Goal: Task Accomplishment & Management: Use online tool/utility

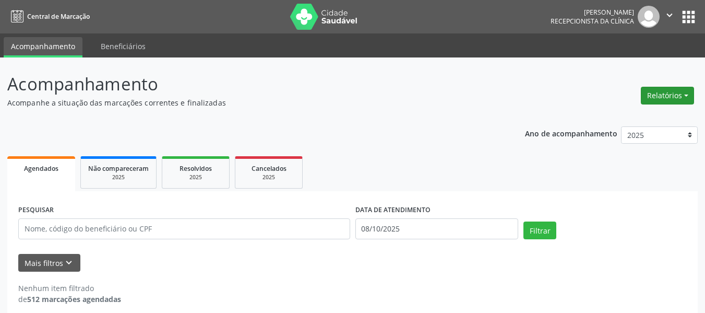
click at [661, 102] on button "Relatórios" at bounding box center [667, 96] width 53 height 18
click at [623, 120] on link "Agendamentos" at bounding box center [638, 118] width 112 height 15
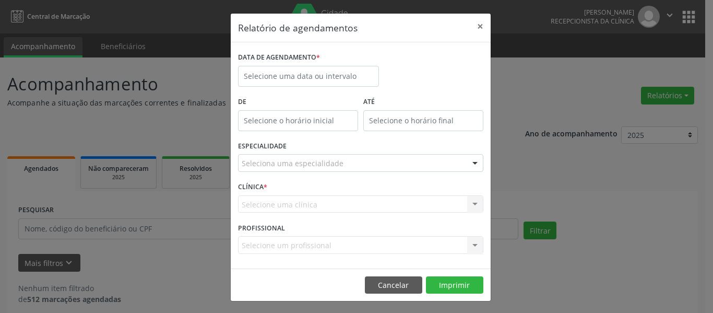
click at [295, 63] on label "DATA DE AGENDAMENTO *" at bounding box center [279, 58] width 82 height 16
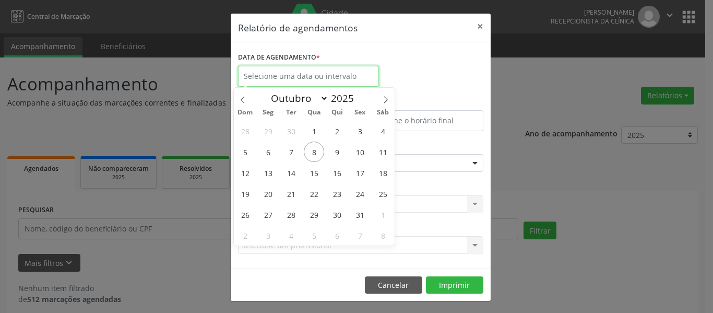
click at [294, 76] on input "text" at bounding box center [308, 76] width 141 height 21
click at [358, 154] on span "10" at bounding box center [360, 151] width 20 height 20
type input "[DATE]"
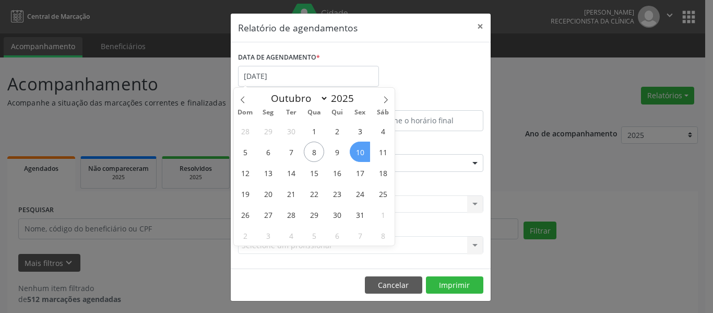
click at [358, 154] on span "10" at bounding box center [360, 151] width 20 height 20
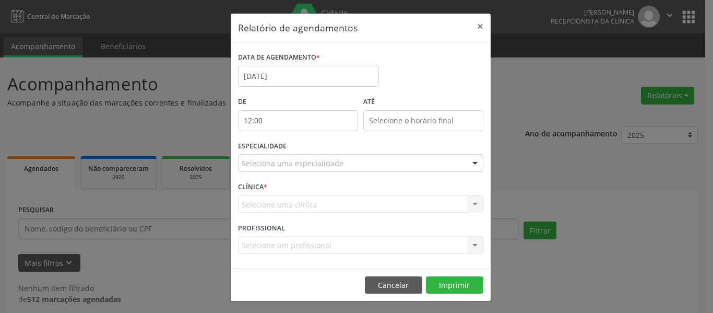
click at [308, 124] on input "12:00" at bounding box center [298, 120] width 120 height 21
click at [307, 137] on span at bounding box center [308, 138] width 7 height 10
type input "13:00"
type input "13"
click at [307, 137] on span at bounding box center [308, 138] width 7 height 10
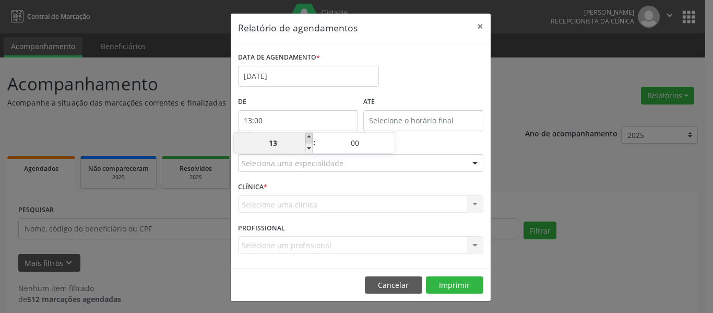
type input "14:00"
type input "14"
click at [307, 137] on span at bounding box center [308, 138] width 7 height 10
type input "15:00"
type input "15"
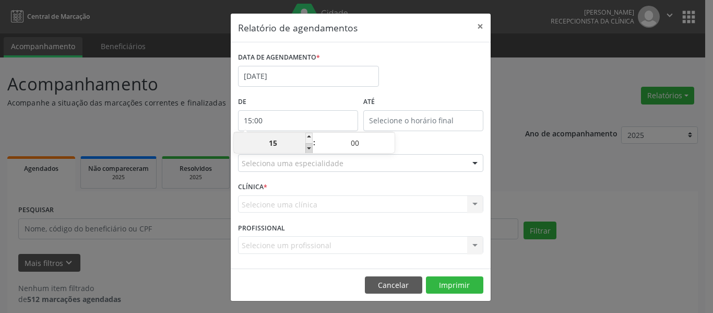
click at [309, 152] on span at bounding box center [308, 148] width 7 height 10
type input "14:00"
type input "14"
click at [393, 137] on span at bounding box center [390, 138] width 7 height 10
type input "14:05"
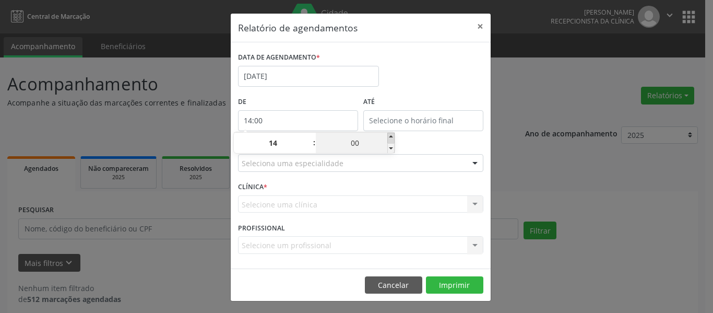
type input "05"
click at [393, 137] on span at bounding box center [390, 138] width 7 height 10
type input "14:10"
type input "10"
click at [393, 137] on span at bounding box center [390, 138] width 7 height 10
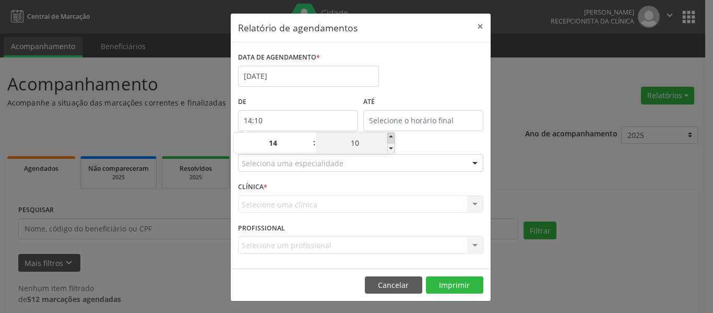
type input "14:15"
type input "15"
click at [393, 137] on span at bounding box center [390, 138] width 7 height 10
type input "14:20"
type input "20"
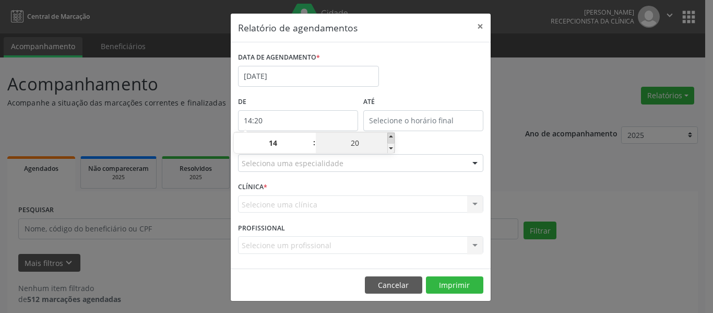
click at [393, 137] on span at bounding box center [390, 138] width 7 height 10
type input "14:25"
type input "25"
click at [393, 137] on span at bounding box center [390, 138] width 7 height 10
type input "14:30"
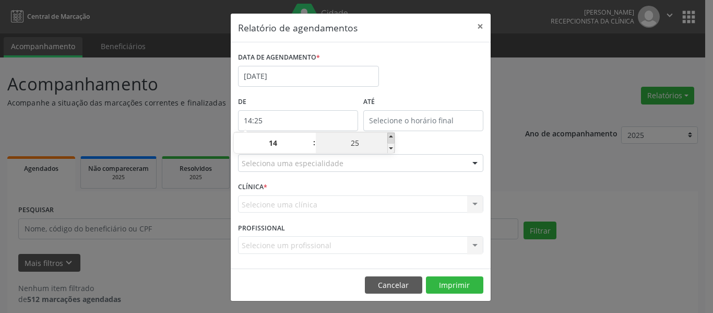
type input "30"
click at [418, 137] on div "ATÉ" at bounding box center [423, 116] width 125 height 44
type input "14:30"
type input "14"
type input "30"
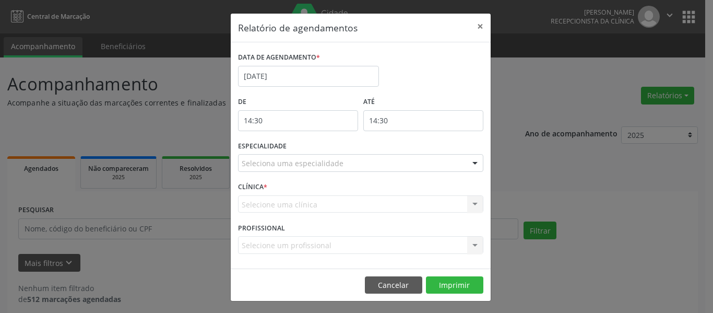
click at [397, 113] on input "14:30" at bounding box center [423, 120] width 120 height 21
click at [311, 140] on div "ESPECIALIDADE Seleciona uma especialidade Todas as especialidades Alergologia A…" at bounding box center [360, 158] width 251 height 41
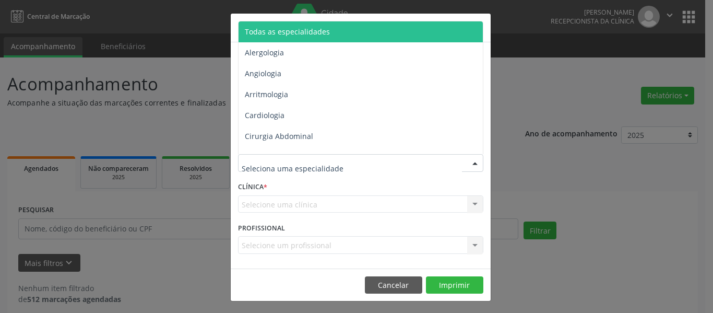
click at [277, 39] on span "Todas as especialidades" at bounding box center [362, 31] width 246 height 21
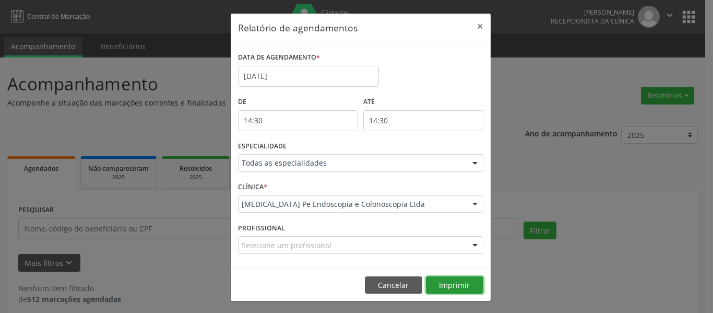
click at [439, 283] on button "Imprimir" at bounding box center [454, 285] width 57 height 18
